Goal: Answer question/provide support: Share knowledge or assist other users

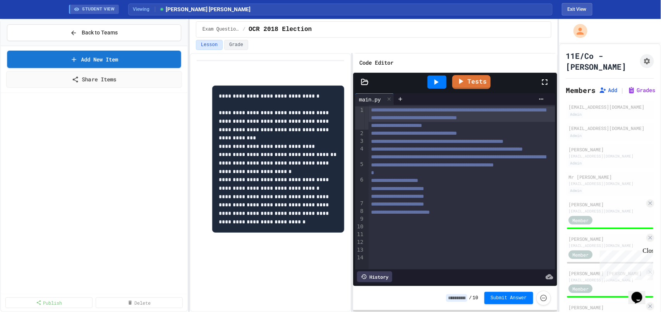
scroll to position [2537, 0]
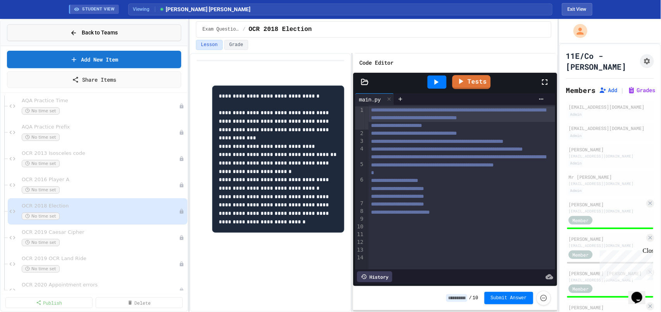
click at [106, 32] on span "Back to Teams" at bounding box center [100, 33] width 36 height 8
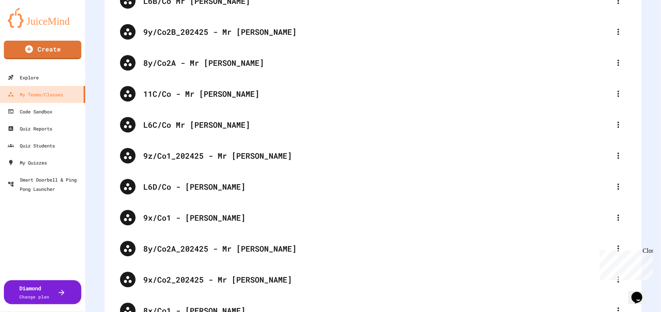
scroll to position [1099, 0]
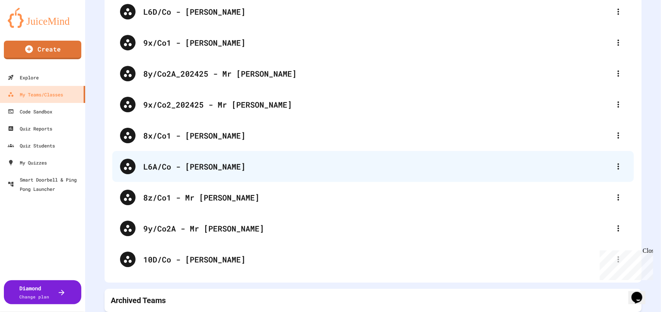
click at [206, 161] on div "L6A/Co - [PERSON_NAME]" at bounding box center [377, 167] width 468 height 12
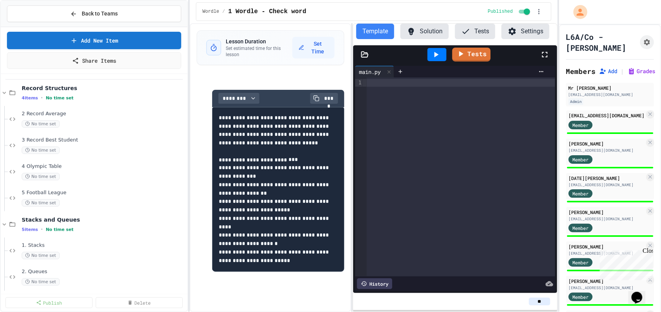
scroll to position [443, 0]
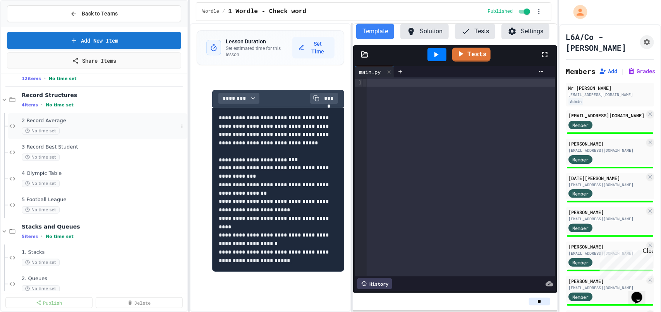
click at [100, 122] on span "2 Record Average" at bounding box center [100, 121] width 157 height 7
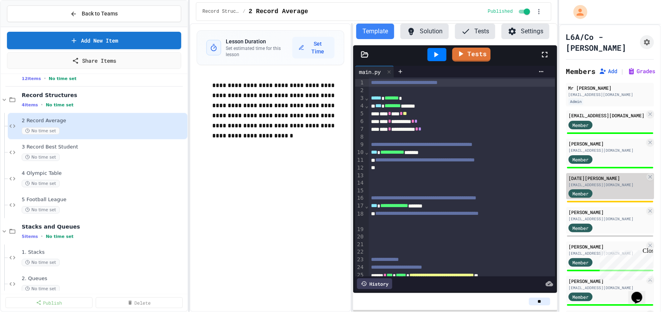
click at [612, 193] on div "Member" at bounding box center [607, 194] width 76 height 10
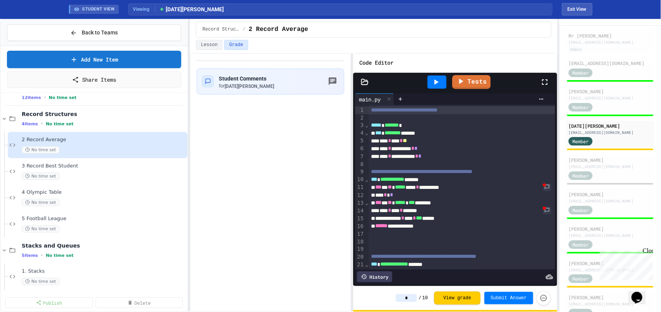
scroll to position [72, 0]
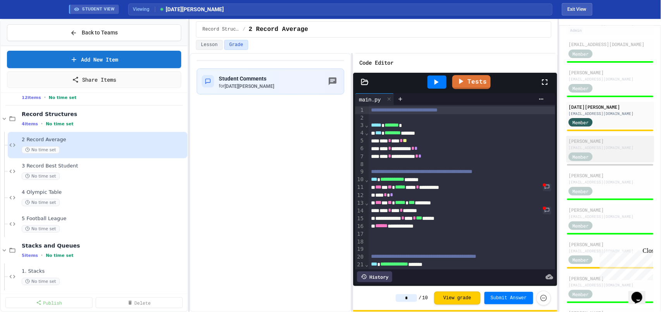
click at [614, 154] on div "Member" at bounding box center [610, 157] width 83 height 10
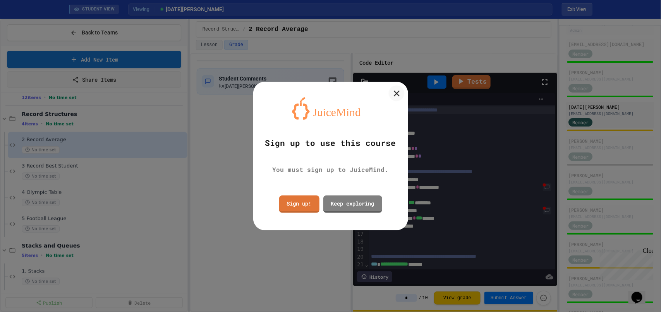
click at [398, 92] on icon at bounding box center [397, 94] width 6 height 6
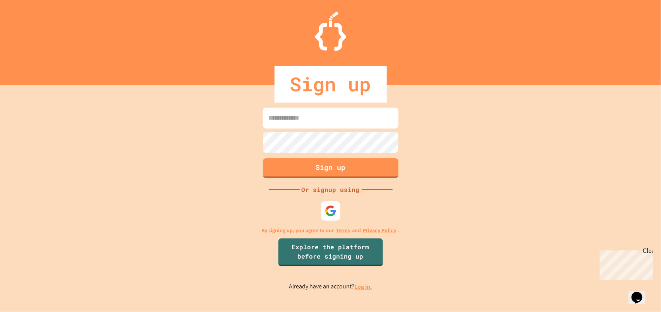
type input "**********"
click at [363, 287] on link "Log in." at bounding box center [364, 287] width 18 height 8
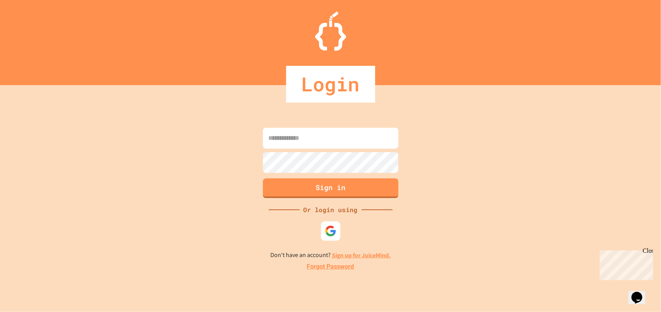
type input "**********"
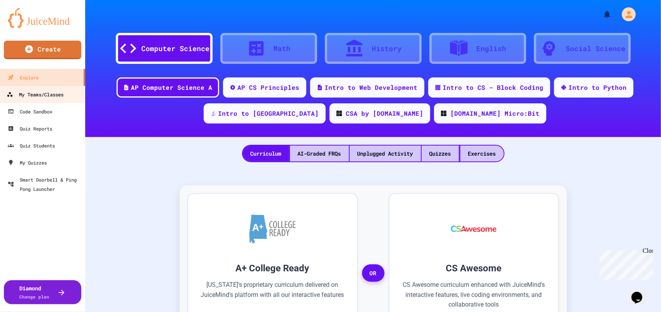
click at [34, 96] on div "My Teams/Classes" at bounding box center [35, 95] width 57 height 10
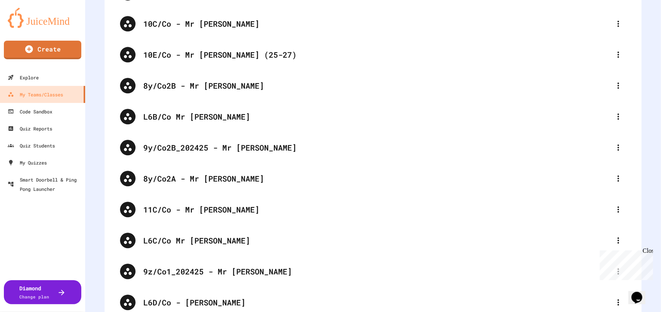
scroll to position [1068, 0]
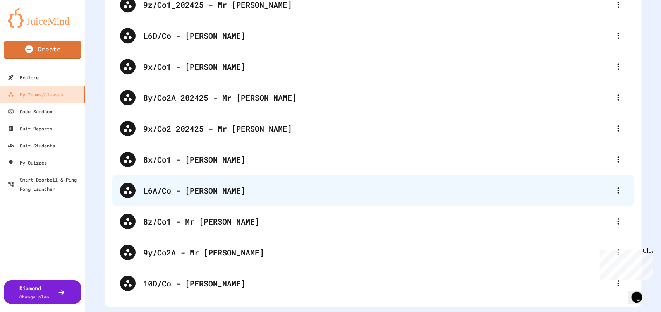
click at [220, 194] on div "L6A/Co - [PERSON_NAME]" at bounding box center [377, 191] width 468 height 12
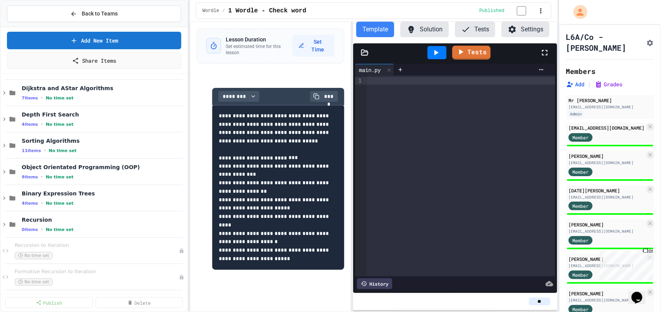
scroll to position [373, 0]
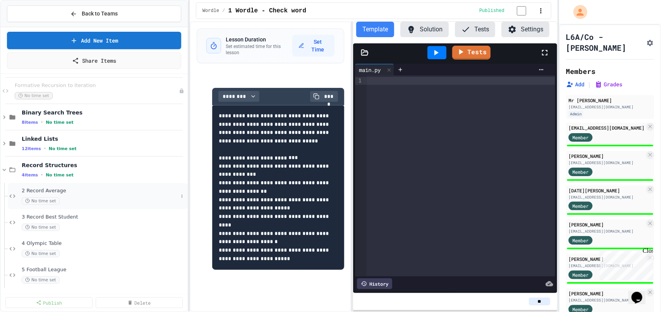
click at [112, 195] on div "2 Record Average No time set" at bounding box center [100, 196] width 157 height 17
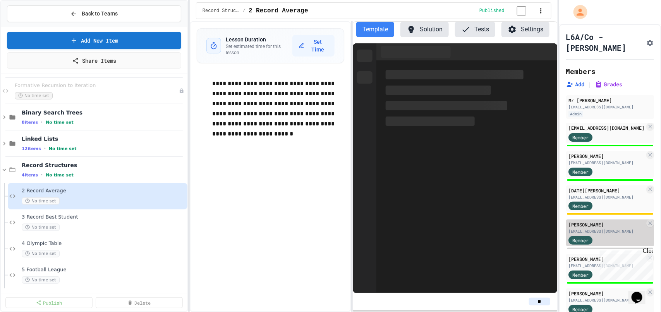
click at [601, 243] on div "Member" at bounding box center [588, 240] width 39 height 10
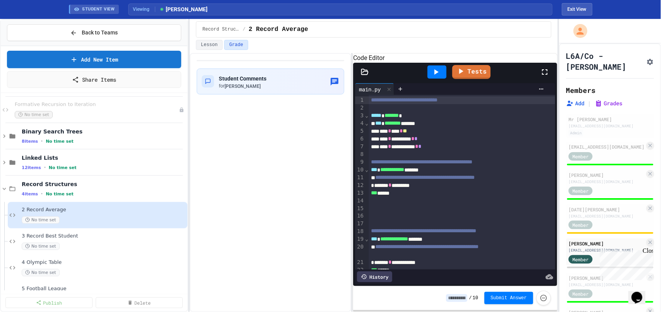
click at [647, 250] on div "Close" at bounding box center [648, 252] width 10 height 10
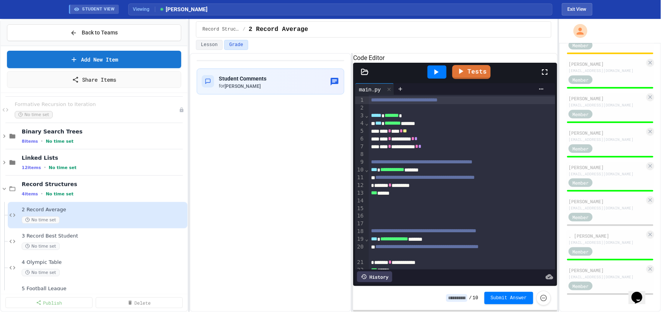
scroll to position [321, 0]
click at [607, 220] on div "Member" at bounding box center [588, 217] width 39 height 10
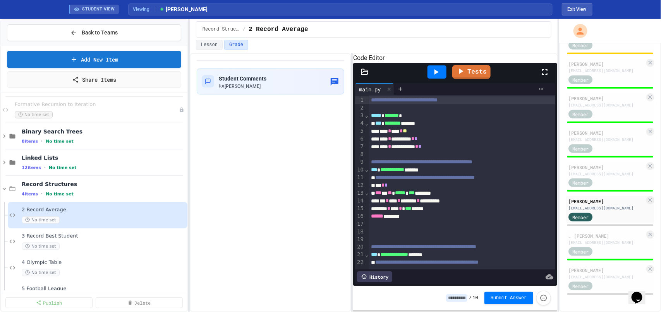
click at [460, 213] on div "******* * *** * *** ******" at bounding box center [451, 209] width 165 height 8
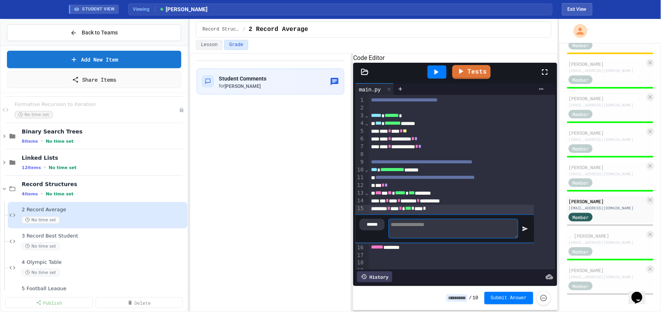
click at [489, 235] on textarea at bounding box center [454, 229] width 130 height 20
type textarea "**********"
click at [526, 240] on div at bounding box center [524, 229] width 13 height 22
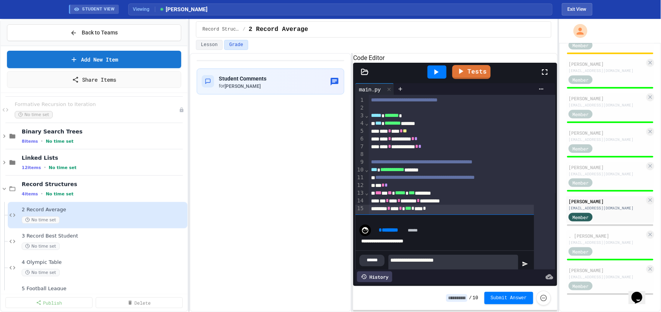
click at [461, 296] on input at bounding box center [456, 299] width 21 height 8
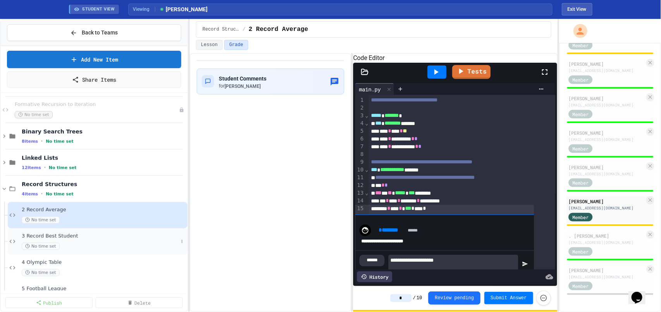
type input "*"
click at [90, 243] on div "No time set" at bounding box center [100, 246] width 157 height 7
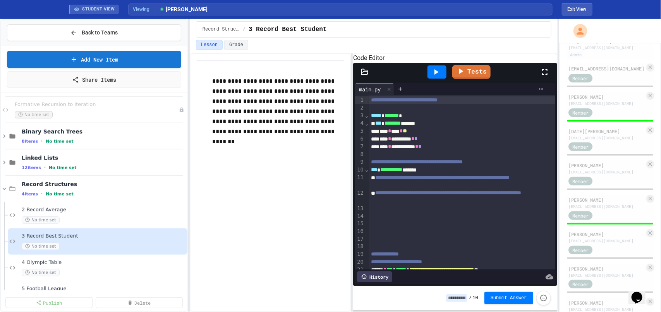
scroll to position [82, 0]
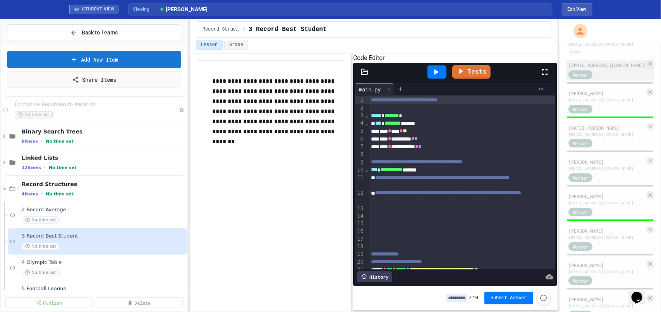
click at [601, 79] on div "Member" at bounding box center [588, 74] width 39 height 10
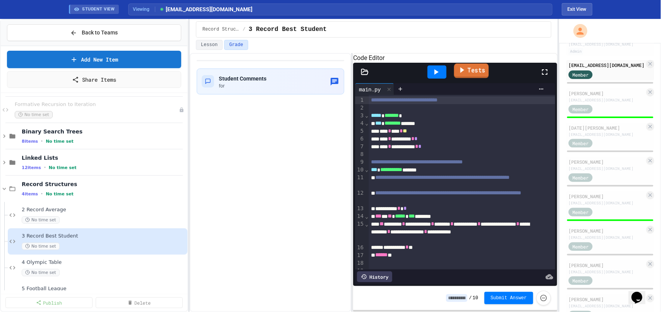
click at [473, 78] on link "Tests" at bounding box center [472, 71] width 35 height 15
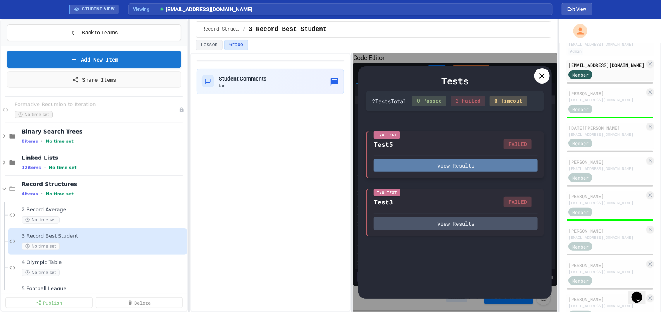
click at [494, 162] on button "View Results" at bounding box center [456, 165] width 164 height 13
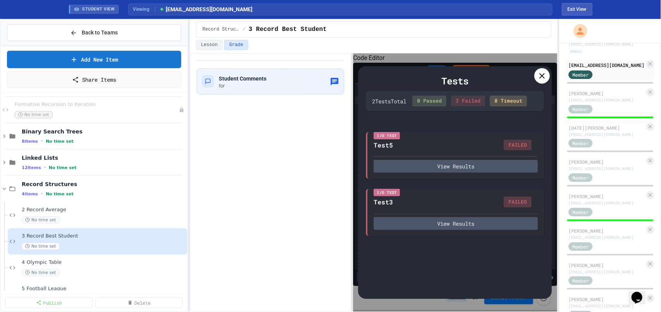
scroll to position [74, 0]
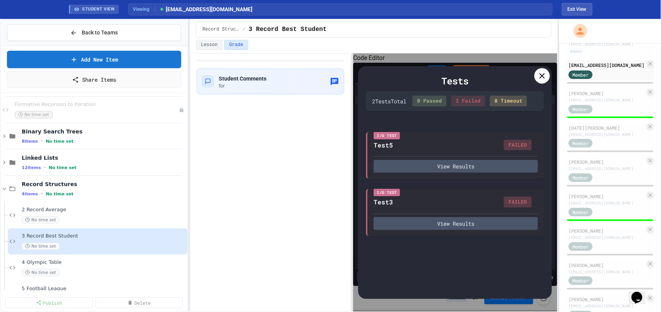
click at [541, 76] on icon at bounding box center [542, 75] width 9 height 9
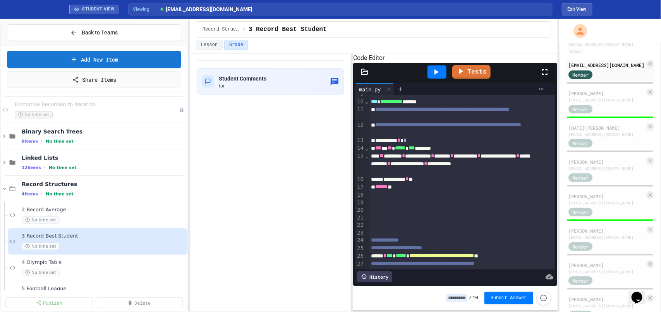
scroll to position [75, 0]
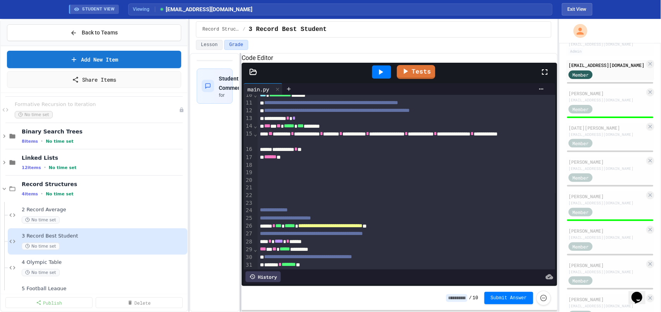
click at [240, 176] on div at bounding box center [241, 182] width 2 height 259
click at [295, 161] on div "****** *" at bounding box center [396, 157] width 277 height 8
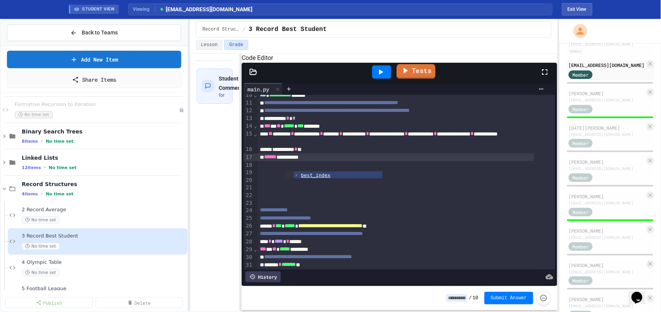
click at [429, 79] on link "Tests" at bounding box center [416, 71] width 39 height 15
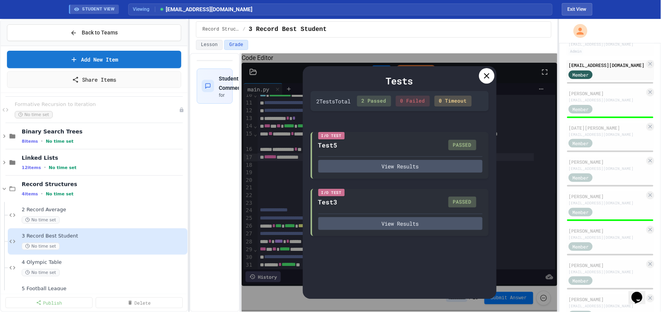
click at [487, 74] on icon at bounding box center [486, 75] width 9 height 9
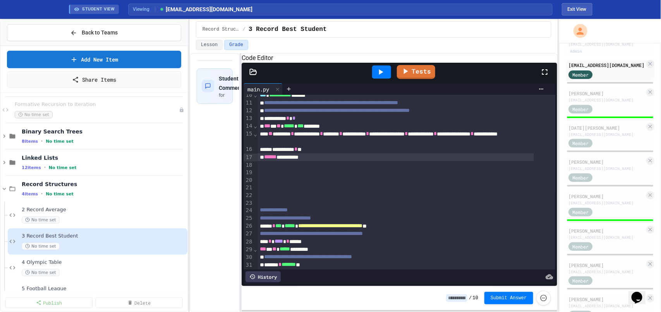
click at [436, 153] on div "**********" at bounding box center [396, 150] width 277 height 8
click at [433, 161] on div "****** *" at bounding box center [396, 157] width 277 height 8
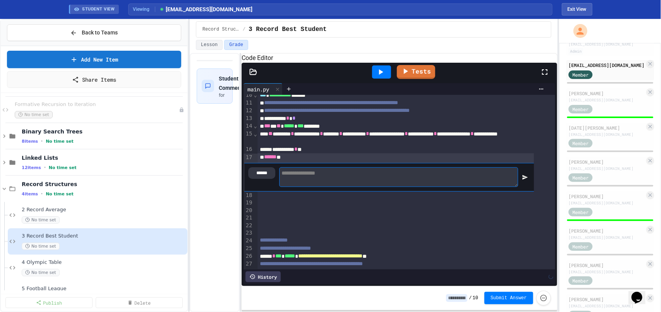
click at [459, 181] on textarea at bounding box center [398, 177] width 239 height 20
type textarea "**********"
click at [524, 187] on div at bounding box center [524, 177] width 13 height 21
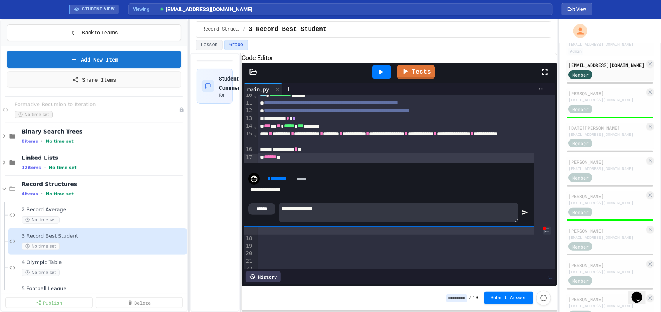
click at [462, 297] on input at bounding box center [456, 299] width 21 height 8
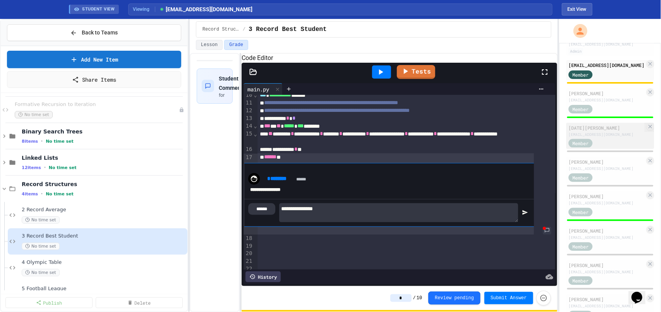
type input "*"
click at [606, 148] on div "Member" at bounding box center [588, 143] width 39 height 10
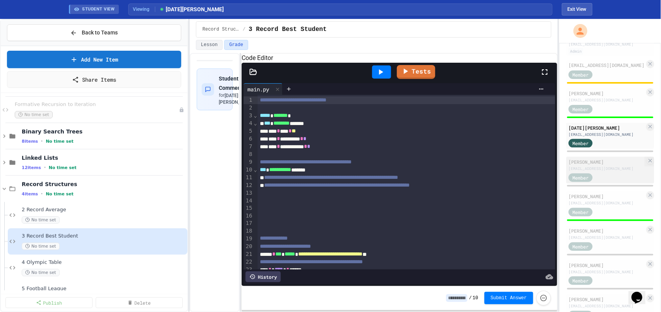
click at [606, 172] on div "20chowdhurym@whsb.essex.sch.uk" at bounding box center [607, 169] width 76 height 6
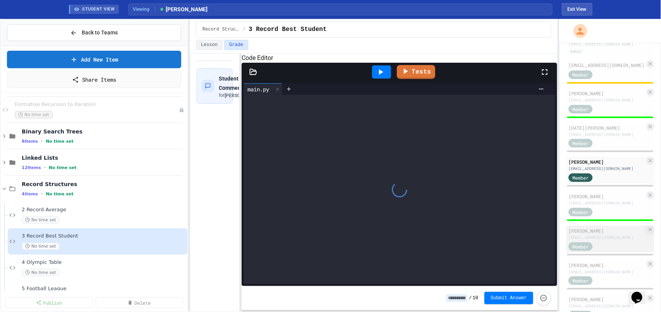
click at [606, 241] on div "20gardnerboydenr@whsb.essex.sch.uk" at bounding box center [607, 238] width 76 height 6
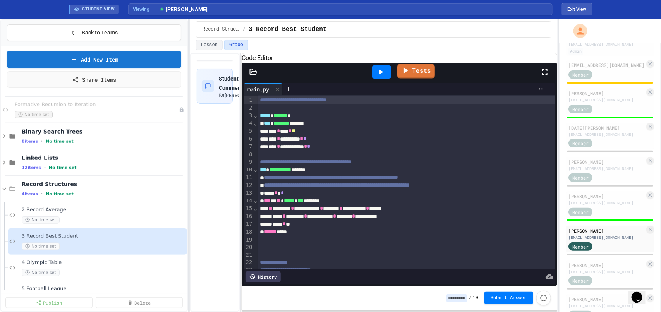
click at [422, 79] on link "Tests" at bounding box center [416, 71] width 38 height 15
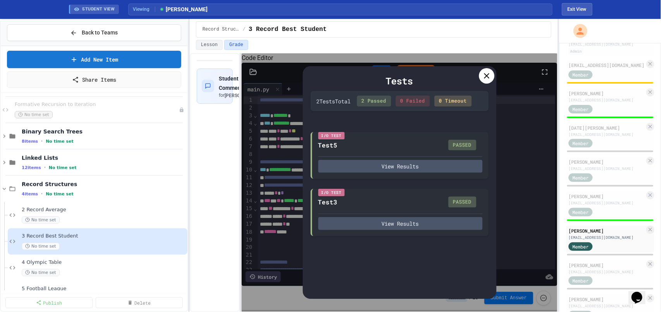
click at [486, 75] on icon at bounding box center [486, 75] width 9 height 9
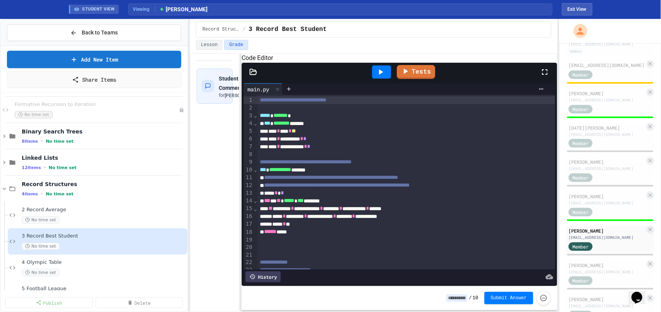
click at [464, 296] on input at bounding box center [456, 299] width 21 height 8
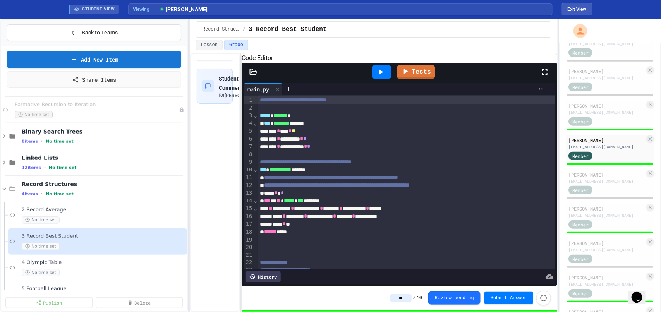
scroll to position [176, 0]
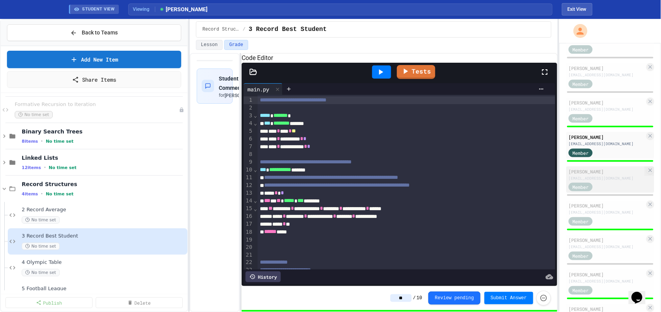
type input "**"
click at [600, 190] on div "Member" at bounding box center [588, 187] width 39 height 10
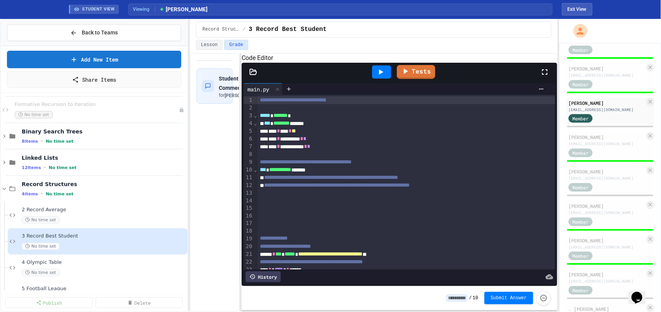
scroll to position [246, 0]
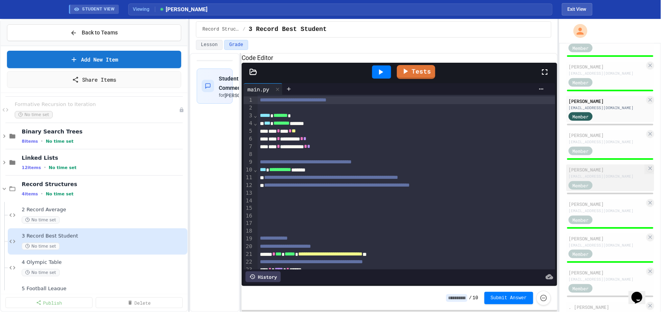
click at [607, 191] on div "Aariz Khan 20khana@whsb.essex.sch.uk Member" at bounding box center [611, 178] width 88 height 27
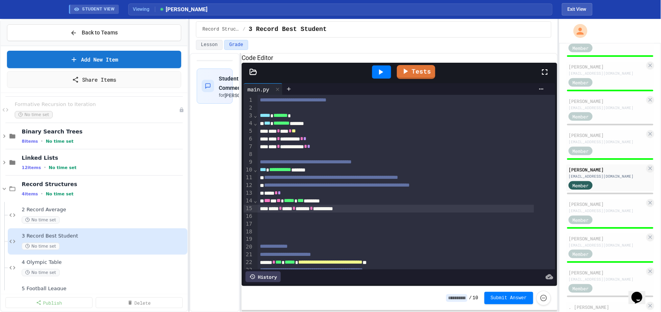
click at [388, 213] on div "**********" at bounding box center [396, 209] width 277 height 8
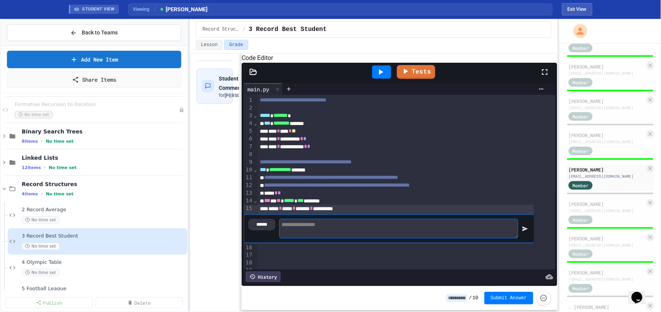
click at [417, 236] on textarea at bounding box center [398, 229] width 239 height 20
type textarea "**********"
click at [524, 239] on div at bounding box center [524, 228] width 13 height 21
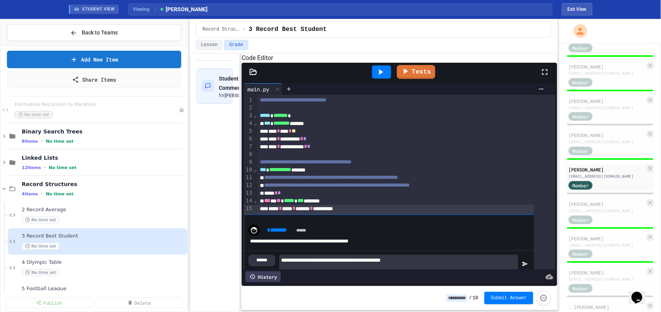
click at [458, 296] on input at bounding box center [456, 299] width 21 height 8
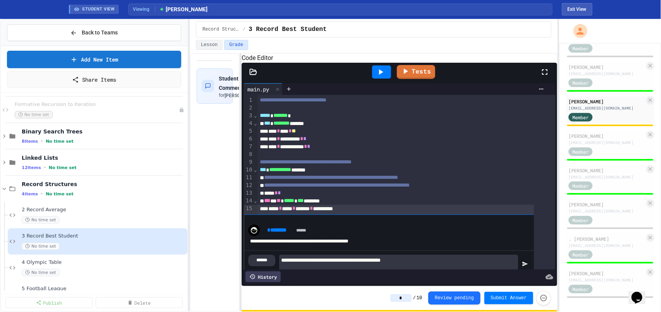
scroll to position [321, 0]
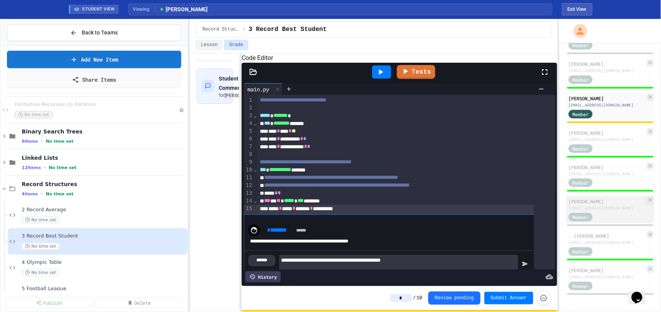
type input "*"
click at [610, 211] on div "20olugbuyia@whsb.essex.sch.uk" at bounding box center [607, 208] width 76 height 6
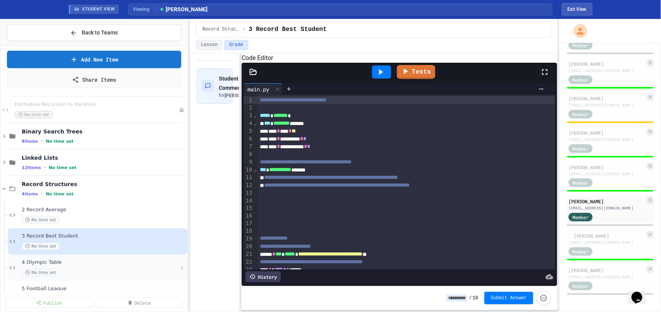
click at [81, 270] on div "No time set" at bounding box center [100, 272] width 157 height 7
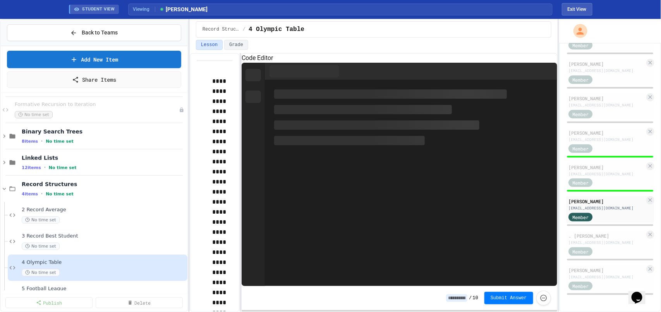
scroll to position [60, 0]
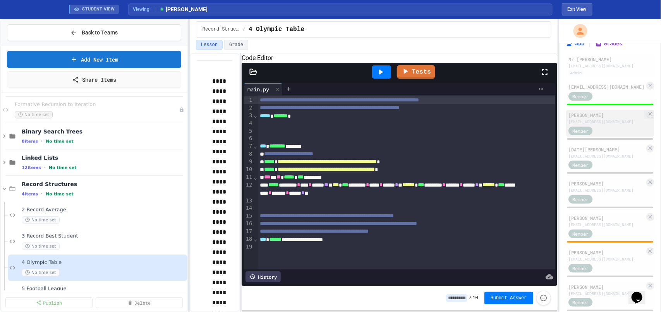
click at [604, 135] on div "Member" at bounding box center [588, 131] width 39 height 10
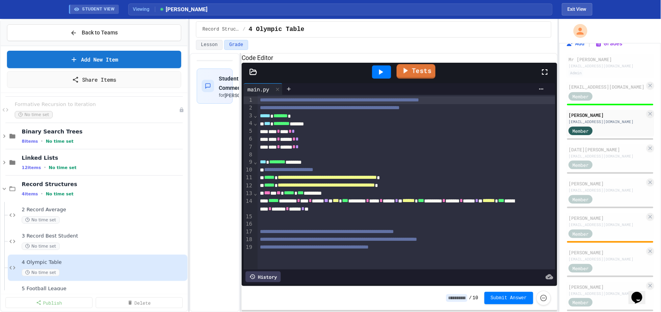
click at [415, 79] on link "Tests" at bounding box center [416, 71] width 39 height 15
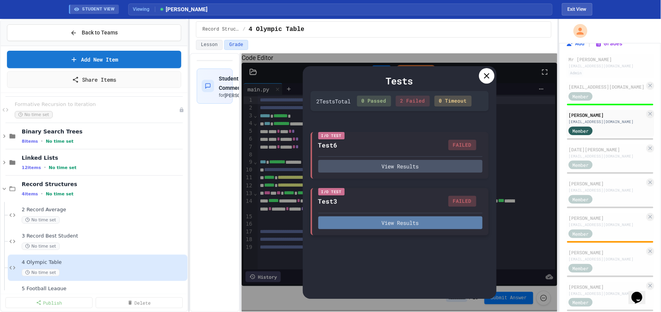
click at [405, 219] on button "View Results" at bounding box center [401, 223] width 164 height 13
click at [479, 68] on div "Tests 2 Test s Total 0 Passed 2 Failed 0 Timeout I/O Test Test6 FAILED View Res…" at bounding box center [400, 182] width 194 height 233
click at [487, 72] on icon at bounding box center [486, 75] width 9 height 9
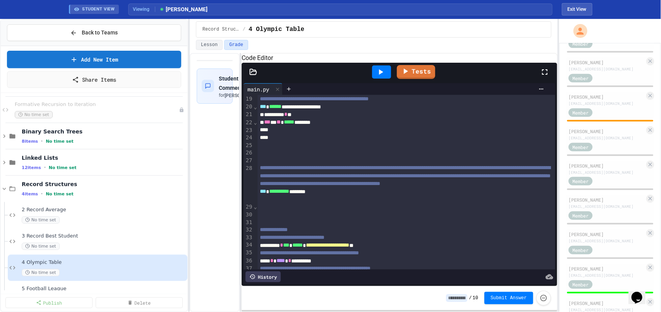
scroll to position [183, 0]
click at [611, 150] on div "Member" at bounding box center [607, 146] width 76 height 10
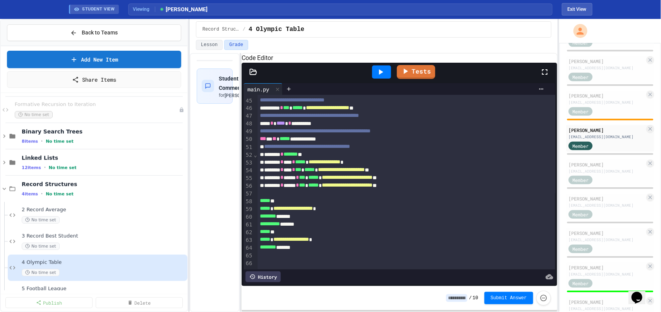
scroll to position [404, 0]
click at [415, 78] on link "Tests" at bounding box center [416, 71] width 36 height 15
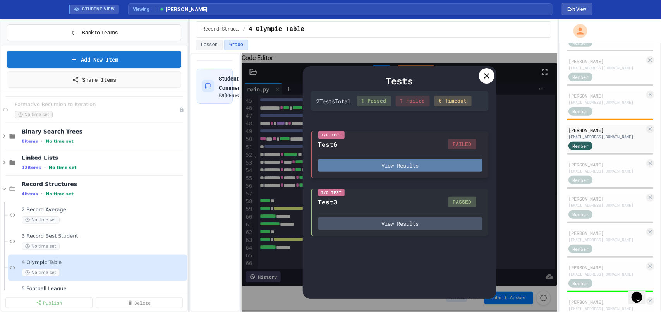
click at [416, 165] on button "View Results" at bounding box center [401, 165] width 164 height 13
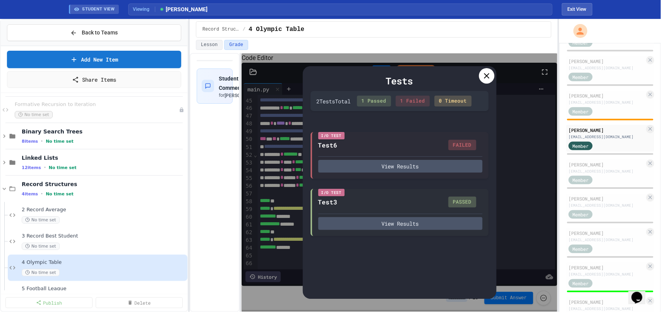
scroll to position [447, 0]
click at [486, 74] on icon at bounding box center [486, 75] width 9 height 9
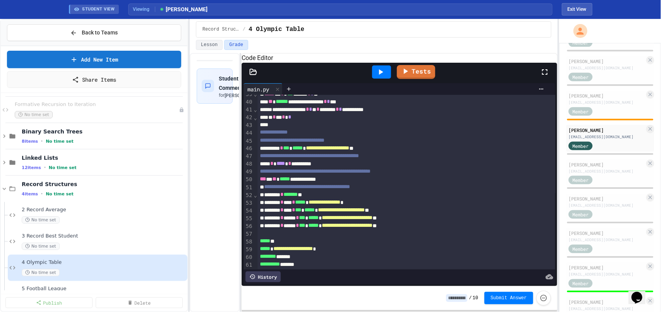
scroll to position [325, 0]
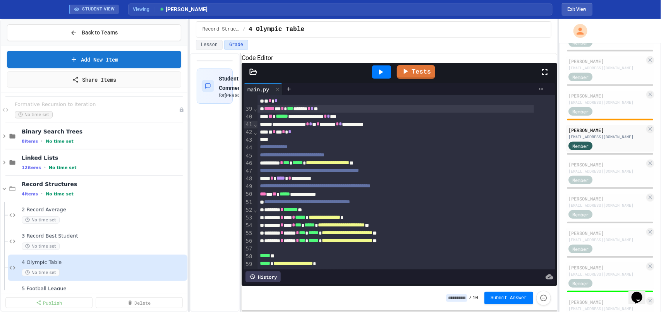
click at [374, 113] on div "***** * * *** ******* * * *" at bounding box center [396, 109] width 277 height 8
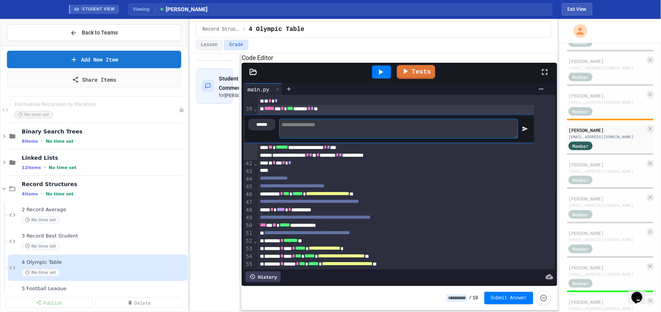
click at [405, 139] on textarea at bounding box center [398, 129] width 239 height 20
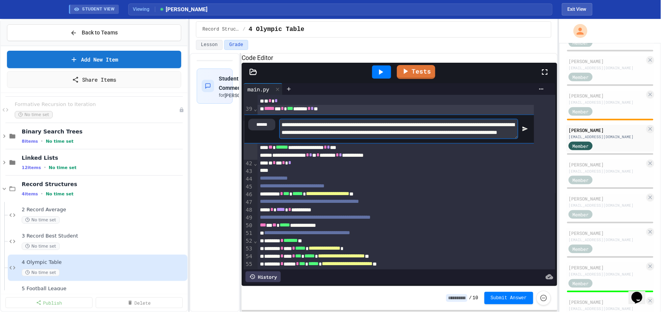
scroll to position [13, 0]
type textarea "**********"
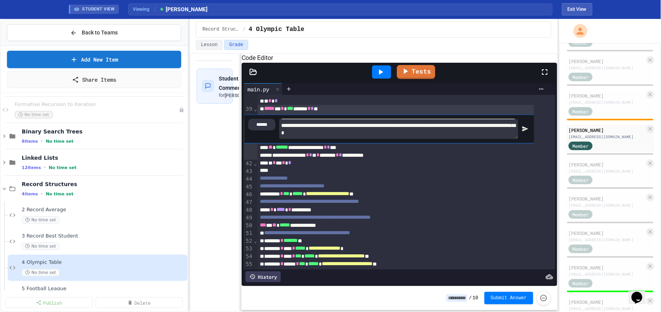
click at [523, 140] on div at bounding box center [524, 129] width 13 height 22
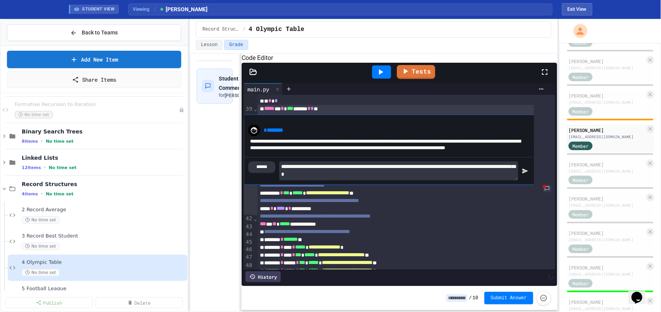
scroll to position [0, 0]
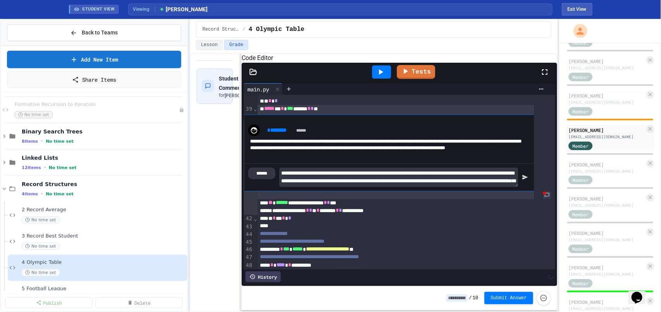
click at [463, 298] on input at bounding box center [456, 299] width 21 height 8
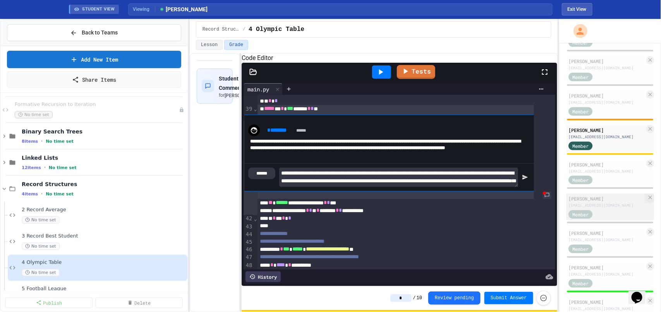
type input "*"
click at [601, 219] on div "Member" at bounding box center [588, 214] width 39 height 10
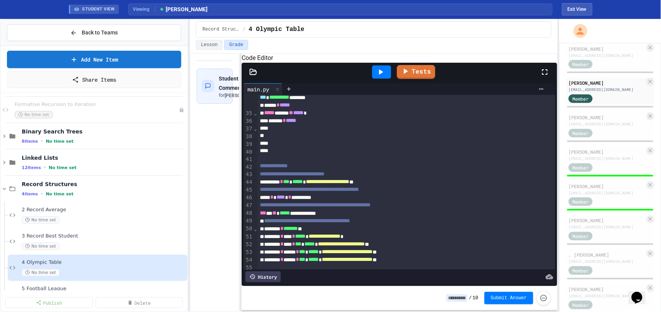
scroll to position [321, 0]
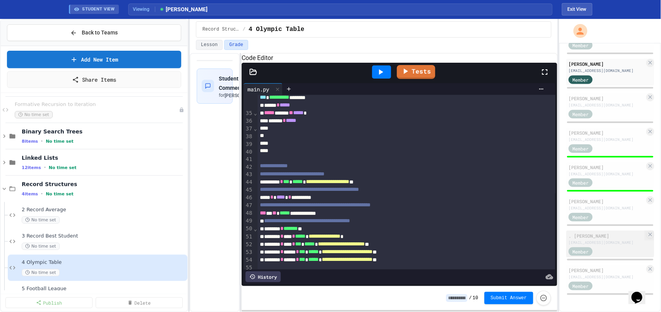
click at [607, 249] on div "Member" at bounding box center [607, 251] width 76 height 10
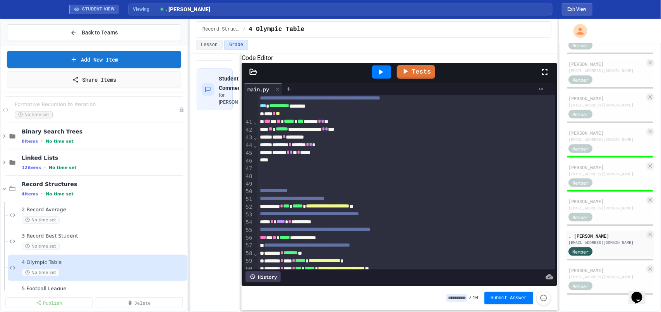
scroll to position [329, 0]
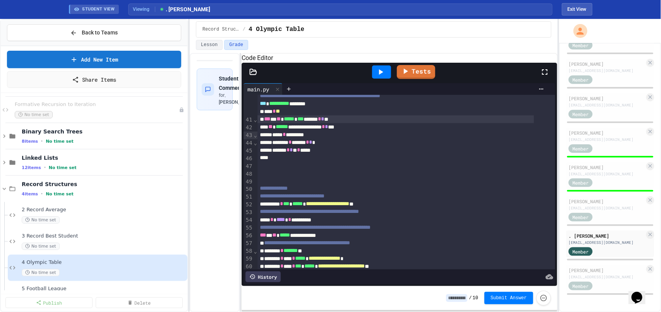
click at [362, 123] on div "*** * ** ***** * *** ******* * * **" at bounding box center [396, 119] width 277 height 8
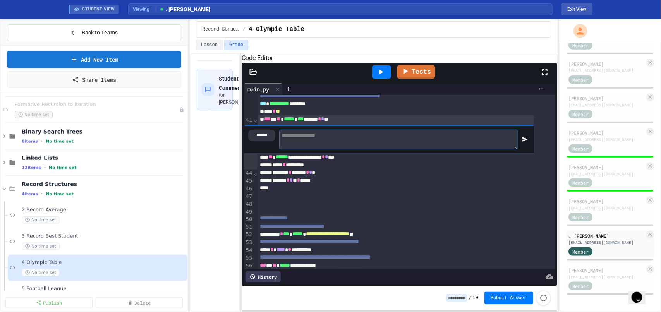
click at [392, 150] on textarea at bounding box center [398, 140] width 239 height 20
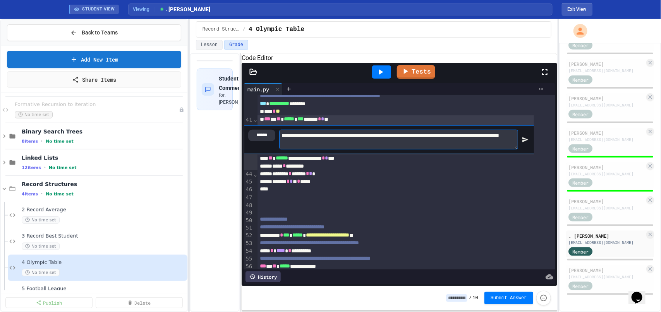
type textarea "**********"
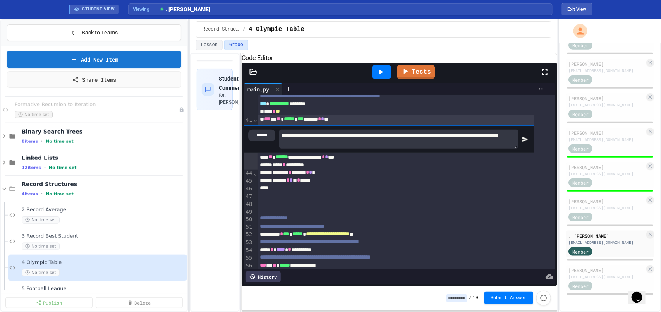
click at [528, 150] on div at bounding box center [524, 139] width 13 height 21
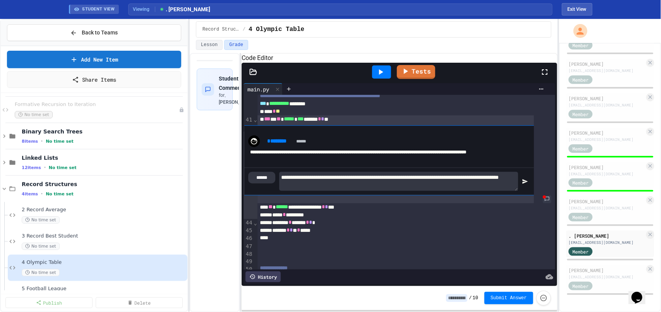
click at [461, 296] on input at bounding box center [456, 299] width 21 height 8
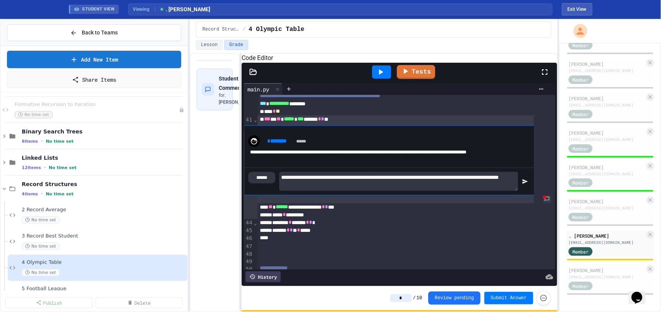
scroll to position [19, 0]
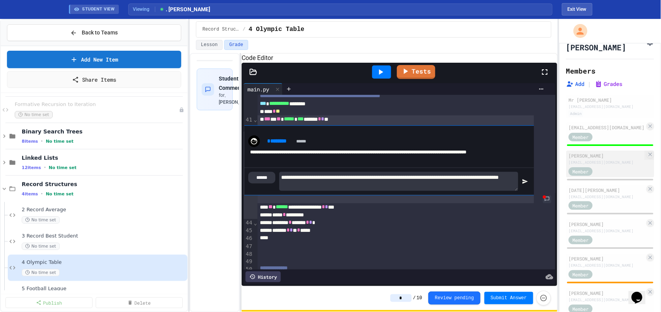
type input "*"
click at [611, 176] on div "Member" at bounding box center [607, 171] width 76 height 10
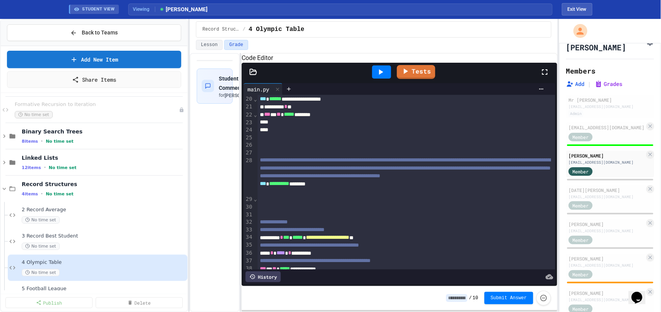
scroll to position [183, 0]
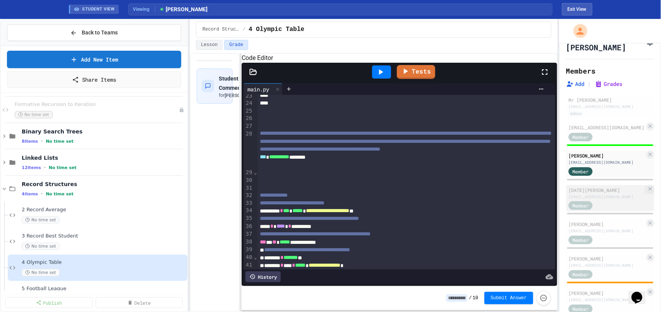
click at [606, 210] on div "Member" at bounding box center [588, 206] width 39 height 10
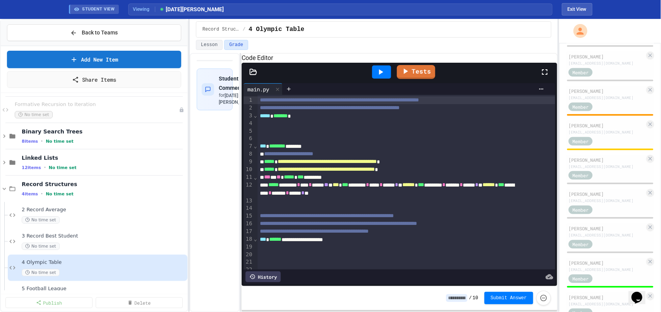
scroll to position [192, 0]
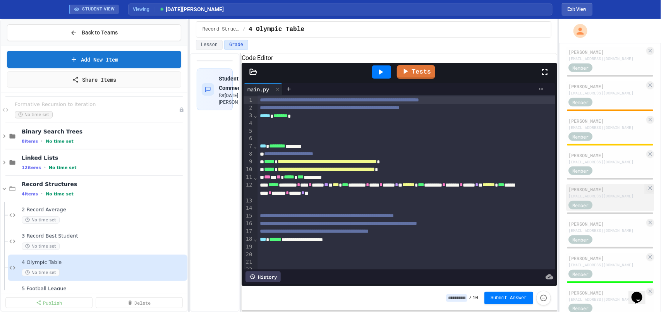
click at [606, 205] on div "henry jago 20jagoh@whsb.essex.sch.uk Member" at bounding box center [611, 197] width 88 height 27
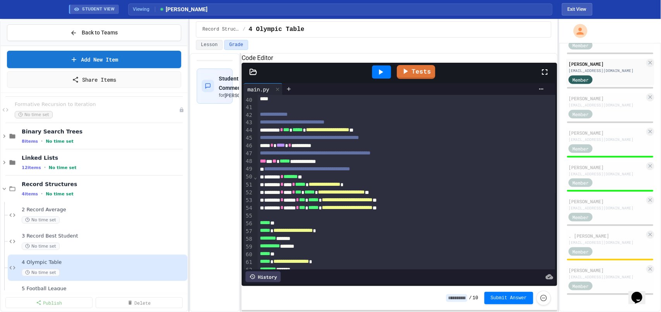
scroll to position [343, 0]
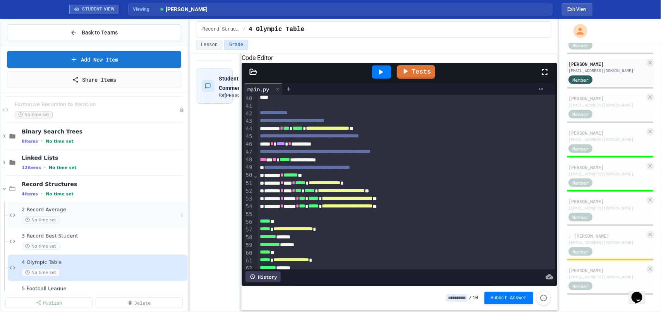
click at [177, 205] on div "2 Record Average No time set" at bounding box center [98, 215] width 180 height 26
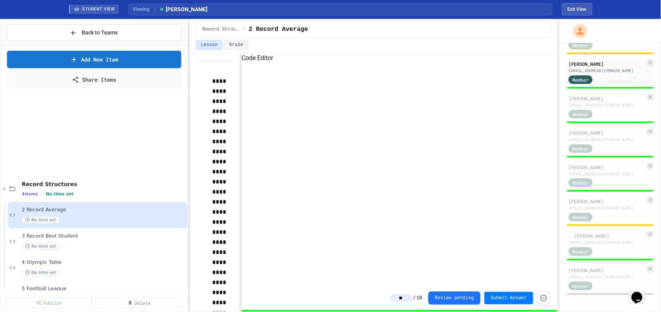
scroll to position [482, 0]
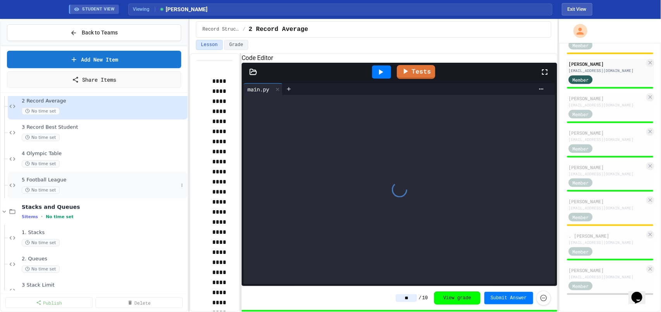
click at [84, 191] on div "No time set" at bounding box center [100, 190] width 157 height 7
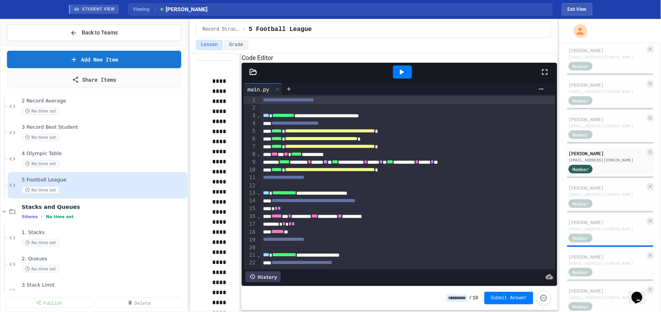
scroll to position [321, 0]
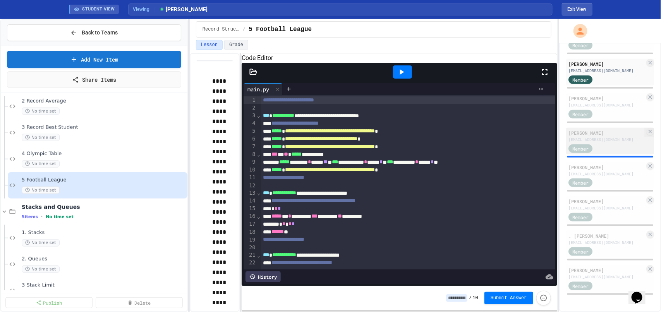
click at [601, 150] on div "Member" at bounding box center [588, 148] width 39 height 10
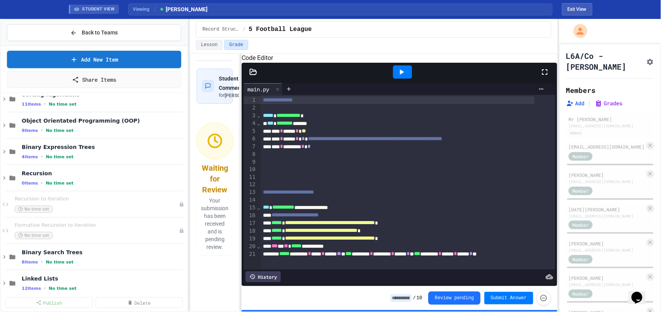
scroll to position [249, 0]
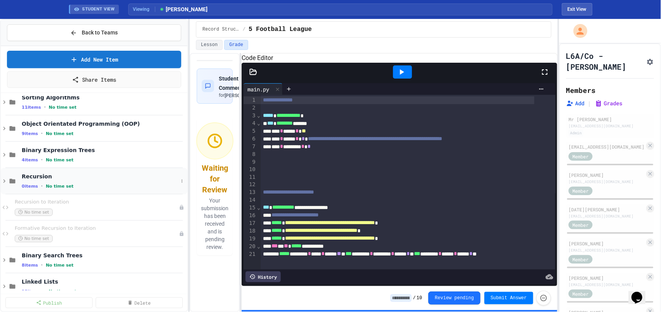
click at [115, 179] on span "Recursion" at bounding box center [100, 176] width 157 height 7
click at [78, 207] on div "Recursion to Iteration No time set" at bounding box center [93, 207] width 157 height 17
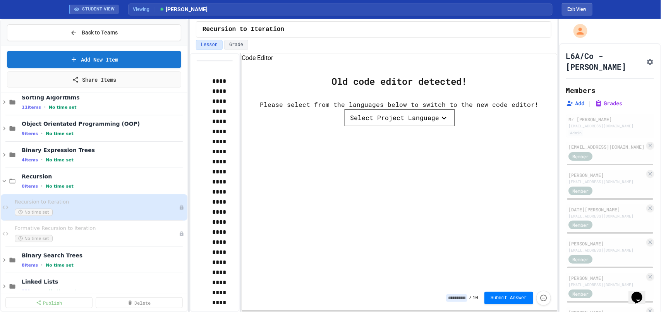
click at [440, 123] on icon "button" at bounding box center [444, 118] width 9 height 9
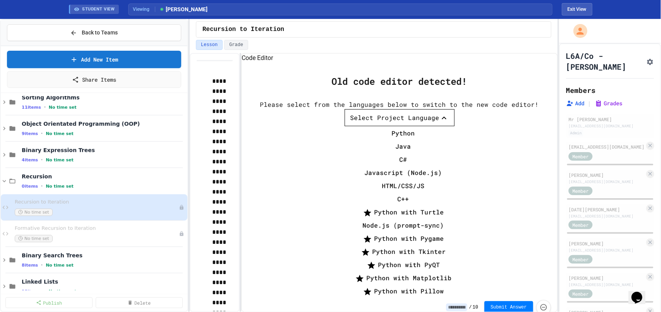
click at [395, 127] on li "Python" at bounding box center [404, 133] width 102 height 12
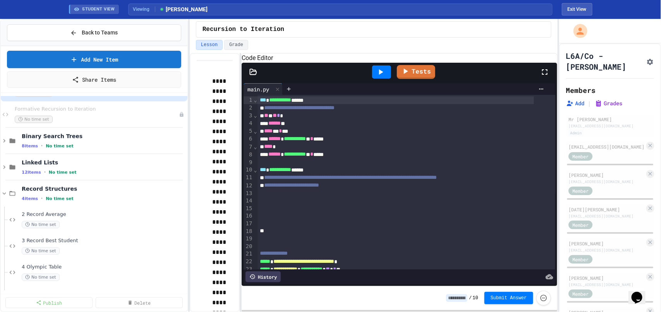
scroll to position [360, 0]
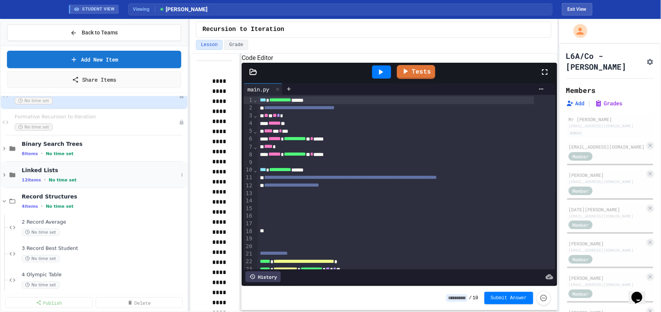
click at [49, 169] on span "Linked Lists" at bounding box center [100, 170] width 157 height 7
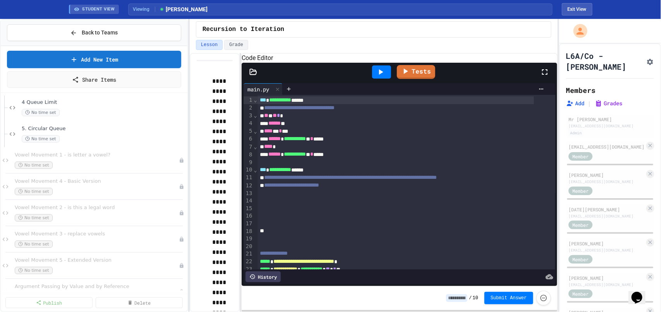
scroll to position [1027, 0]
